Goal: Transaction & Acquisition: Obtain resource

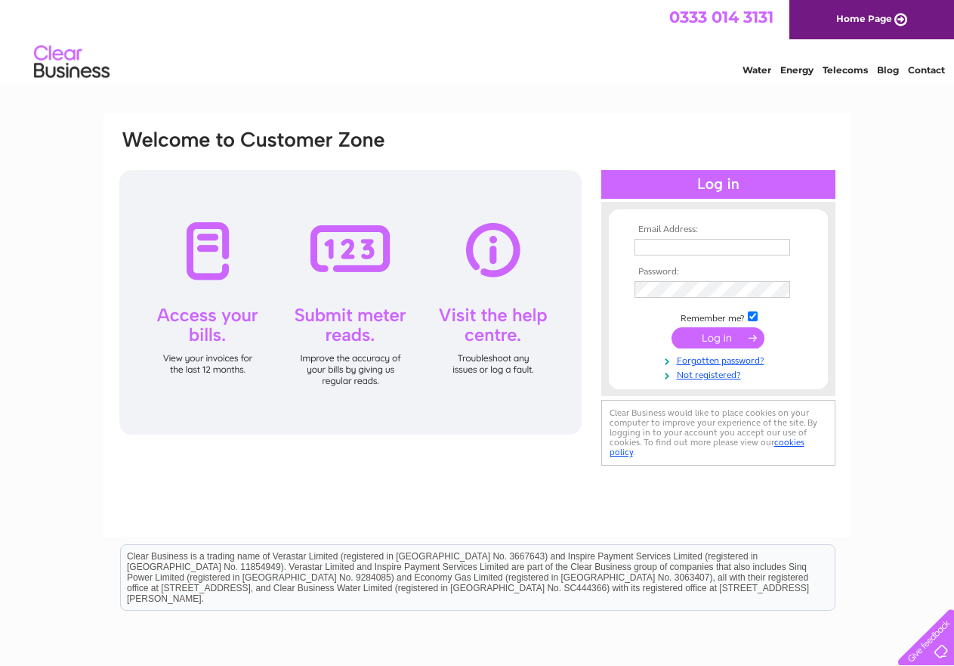
type input "graham.neish@salvationarmy.org.uk"
click at [719, 343] on input "submit" at bounding box center [718, 337] width 93 height 21
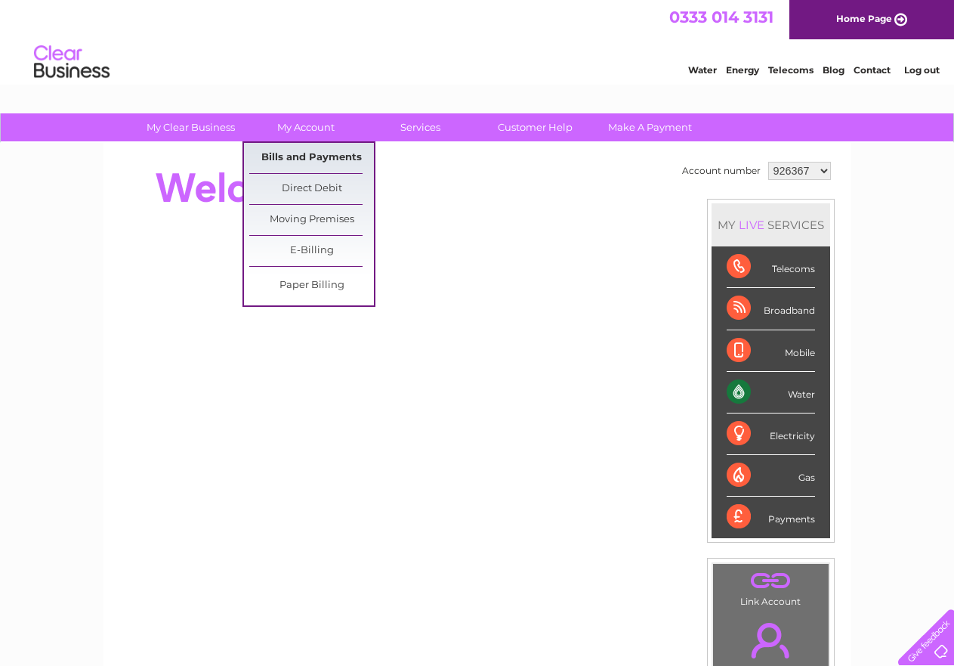
click at [308, 156] on link "Bills and Payments" at bounding box center [311, 158] width 125 height 30
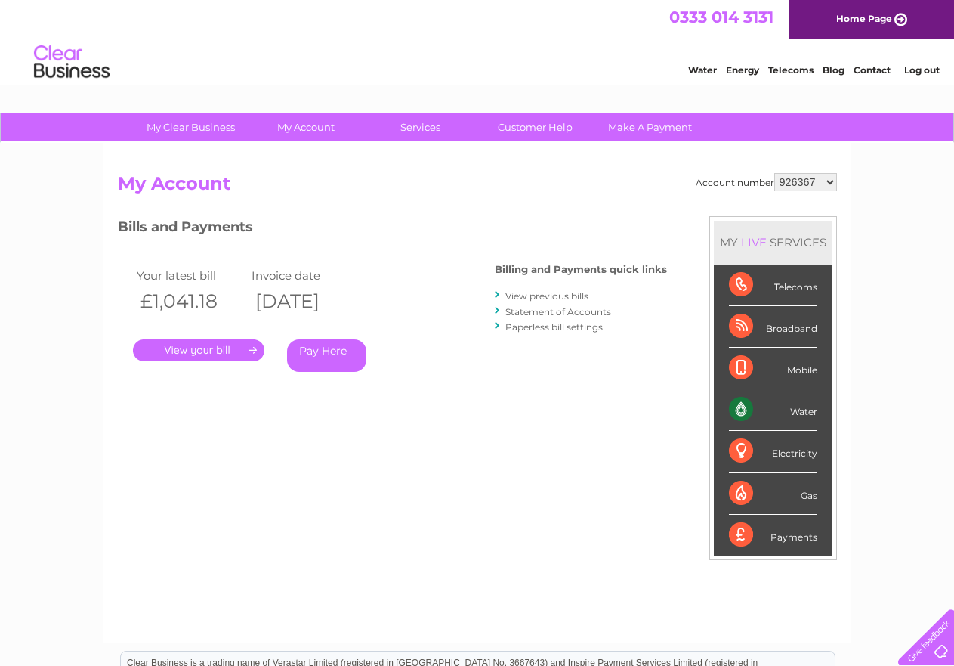
click at [207, 345] on link "." at bounding box center [198, 350] width 131 height 22
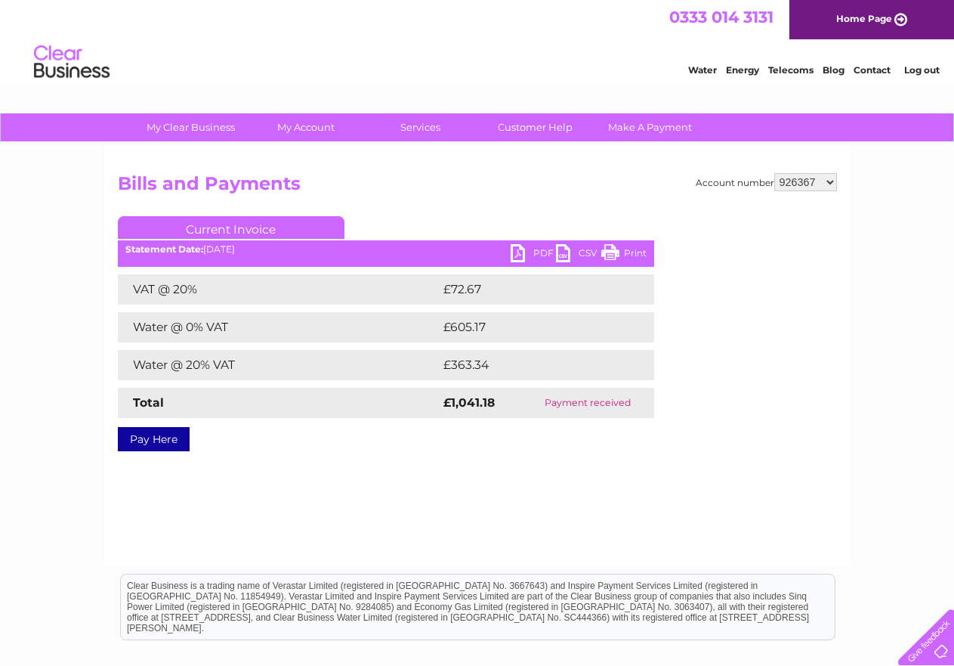
click at [536, 253] on link "PDF" at bounding box center [533, 255] width 45 height 22
click at [802, 187] on select "926367 1119041" at bounding box center [805, 182] width 63 height 18
select select "1119041"
click at [774, 173] on select "926367 1119041" at bounding box center [805, 182] width 63 height 18
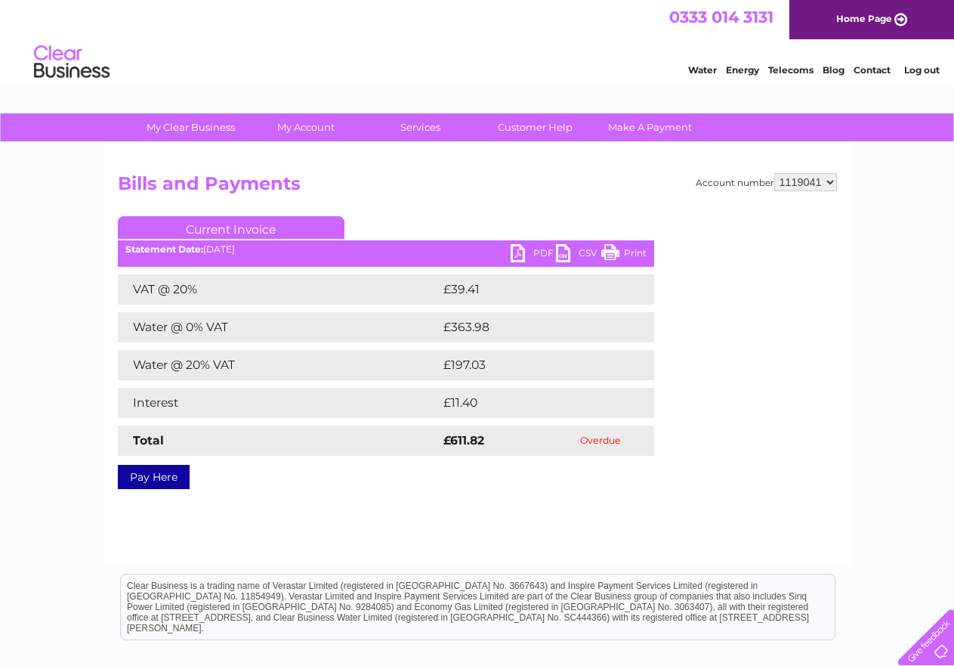
click at [541, 253] on link "PDF" at bounding box center [533, 255] width 45 height 22
